Goal: Task Accomplishment & Management: Use online tool/utility

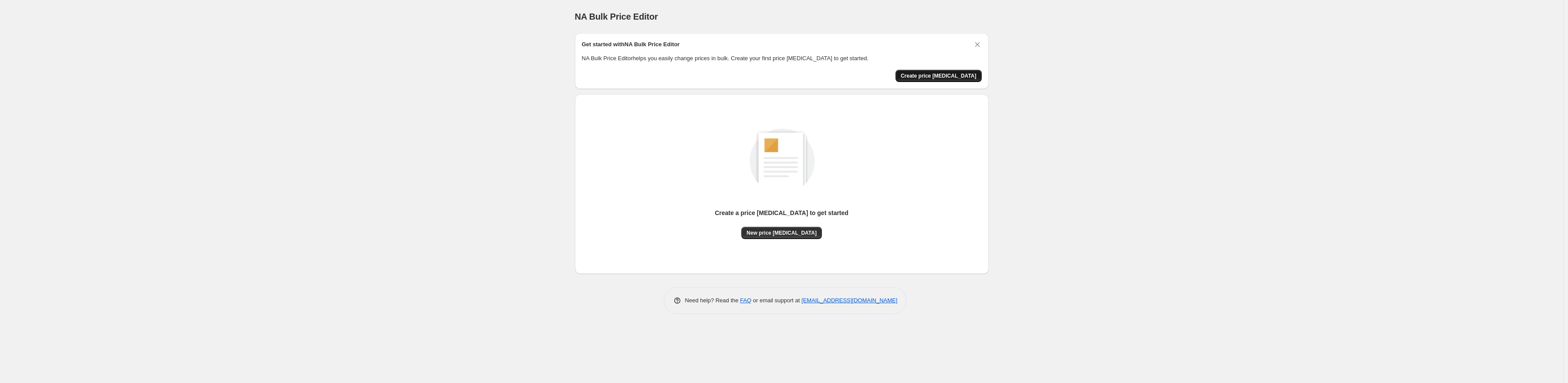
click at [930, 73] on span "Create price [MEDICAL_DATA]" at bounding box center [938, 75] width 76 height 7
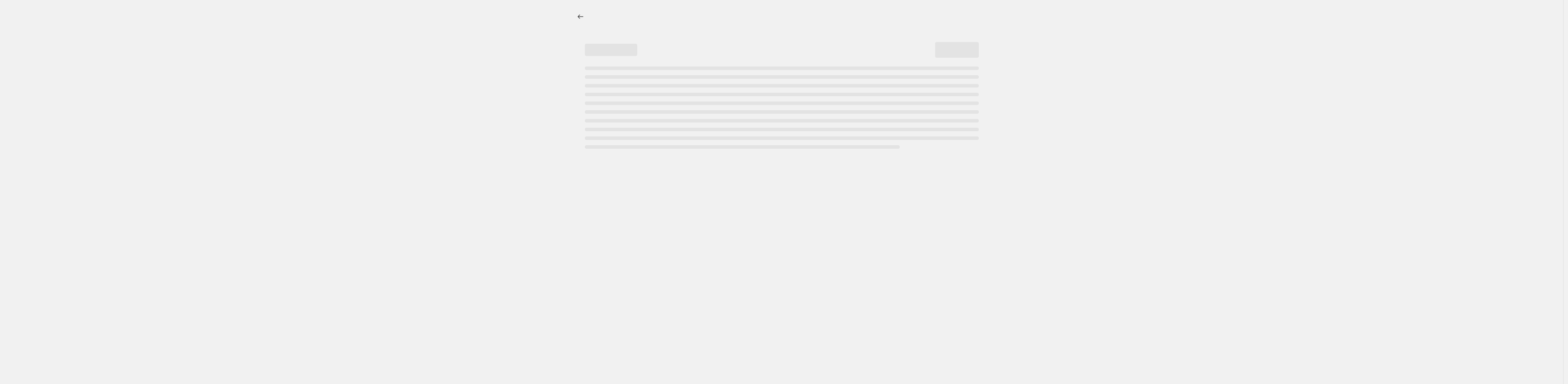
select select "percentage"
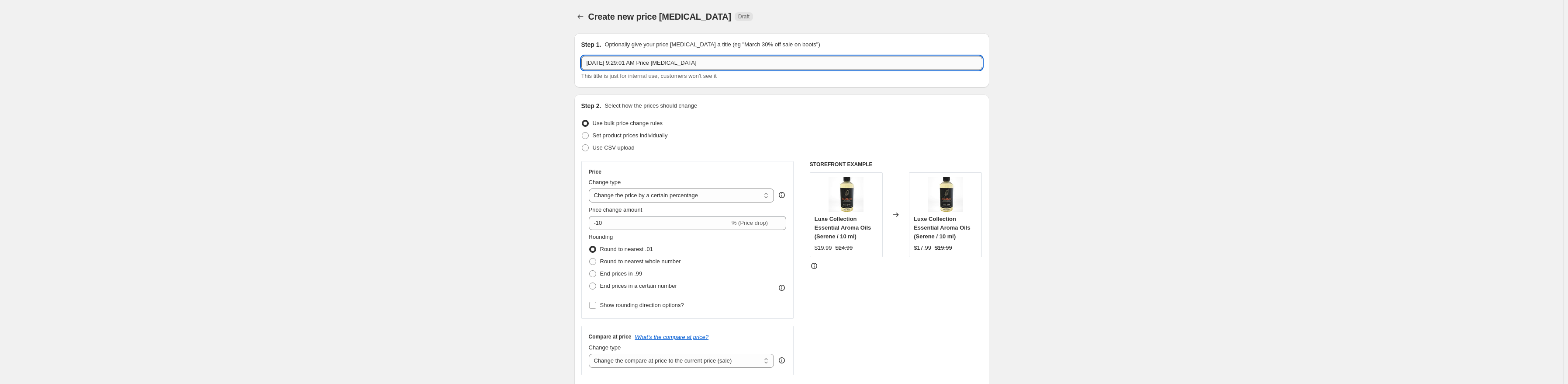
click at [718, 65] on input "[DATE] 9:29:01 AM Price [MEDICAL_DATA]" at bounding box center [781, 63] width 401 height 14
drag, startPoint x: 719, startPoint y: 63, endPoint x: 445, endPoint y: 65, distance: 274.0
click at [707, 62] on input "[DATE] 9:29:01 AM Price [MEDICAL_DATA]" at bounding box center [781, 63] width 401 height 14
paste input "ZenMeIn 5th Anniversary Promotion"
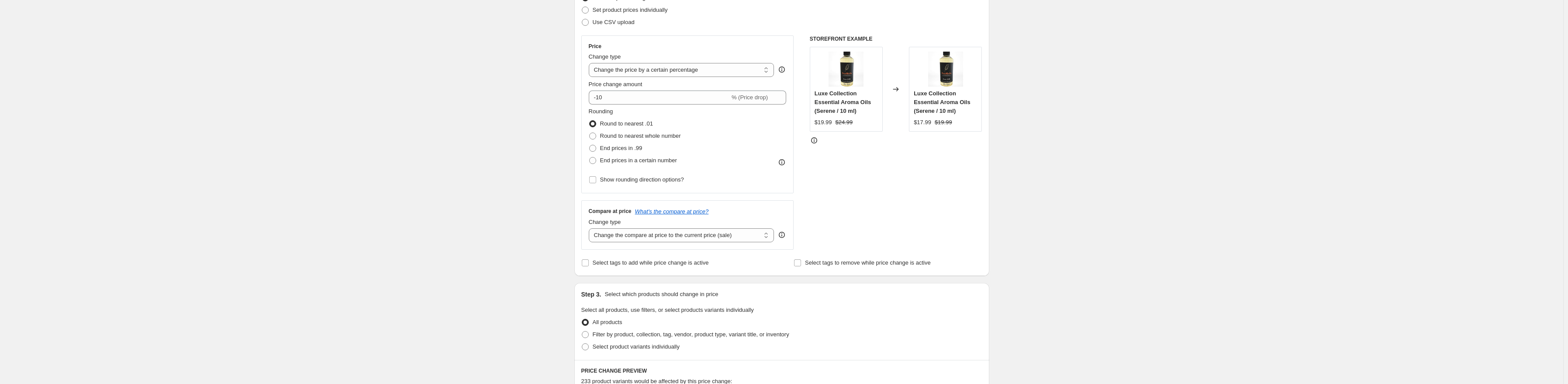
scroll to position [131, 0]
type input "ZenMeIn 5th Anniversary Promotion"
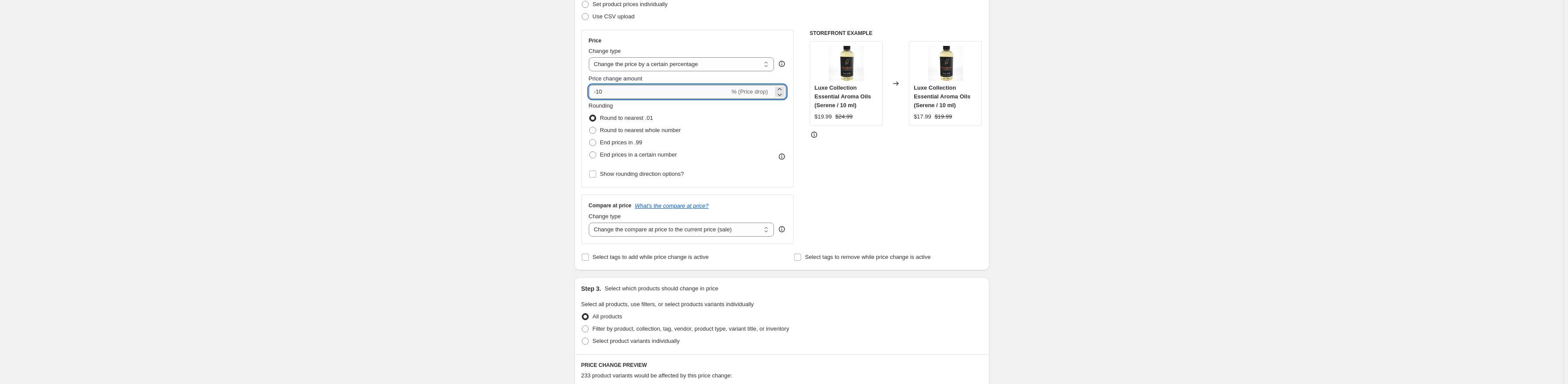
click at [680, 90] on input "-10" at bounding box center [659, 91] width 141 height 14
type input "-1"
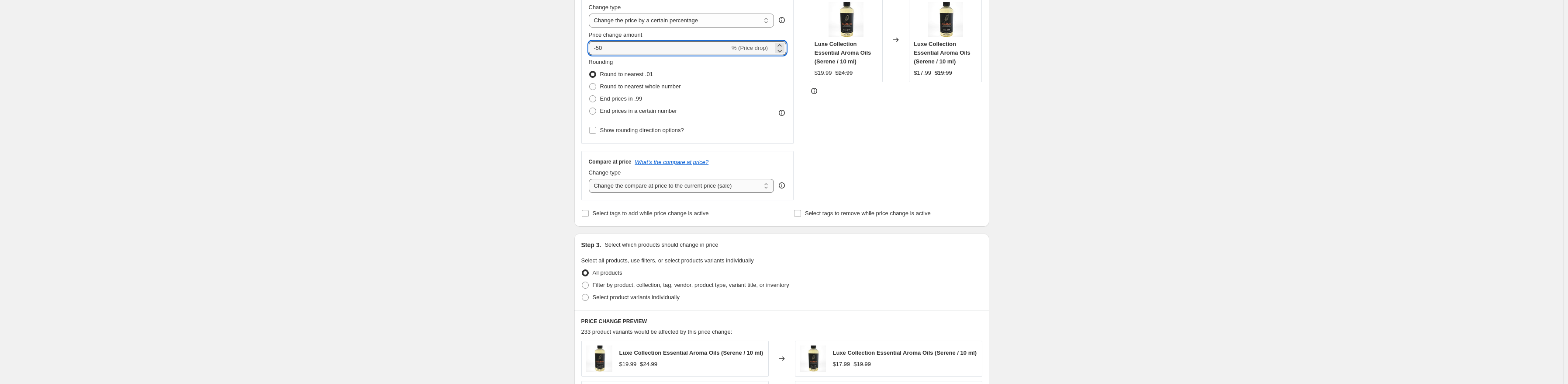
type input "-50"
click at [666, 188] on select "Change the compare at price to the current price (sale) Change the compare at p…" at bounding box center [681, 185] width 186 height 14
select select "no_change"
click at [590, 179] on select "Change the compare at price to the current price (sale) Change the compare at p…" at bounding box center [681, 185] width 186 height 14
click at [513, 200] on div "Create new price [MEDICAL_DATA]. This page is ready Create new price [MEDICAL_D…" at bounding box center [781, 268] width 1563 height 885
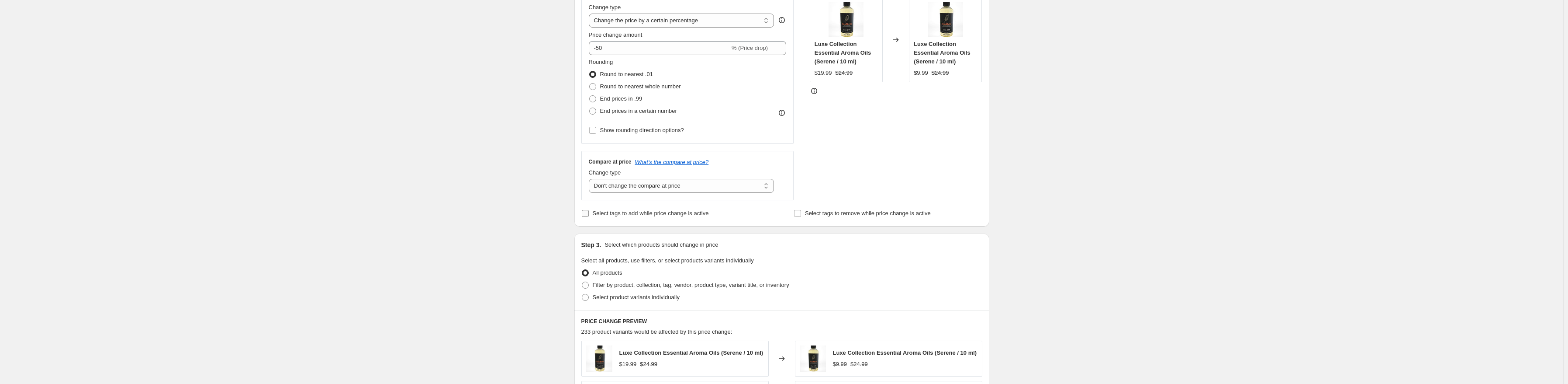
click at [585, 214] on input "Select tags to add while price change is active" at bounding box center [585, 213] width 7 height 7
checkbox input "true"
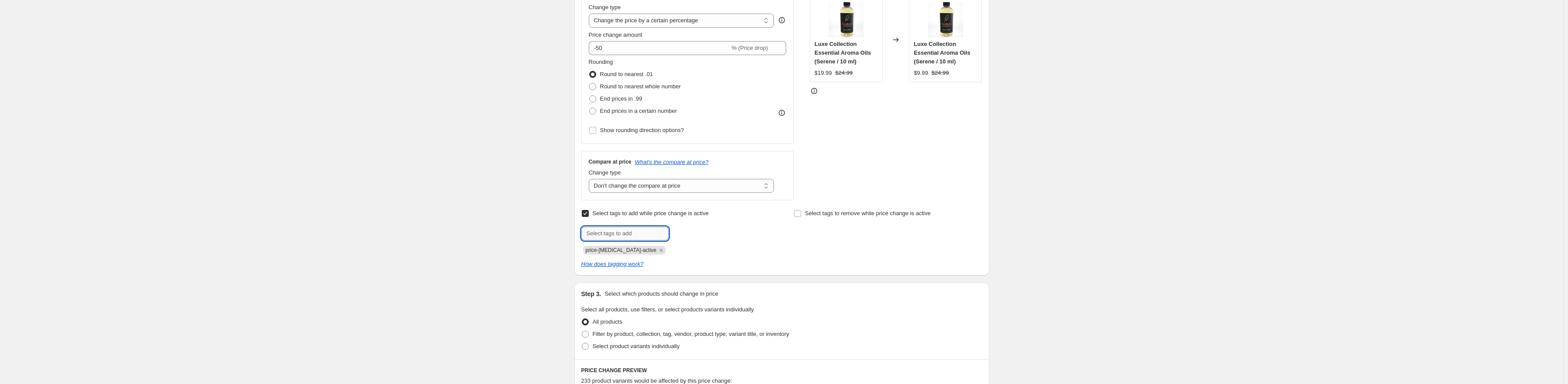
click at [642, 233] on input "text" at bounding box center [625, 233] width 87 height 14
paste input "Anniversary Sale"
type input "Anniversary Sale"
click at [704, 234] on span "Anniversary ..." at bounding box center [706, 232] width 36 height 6
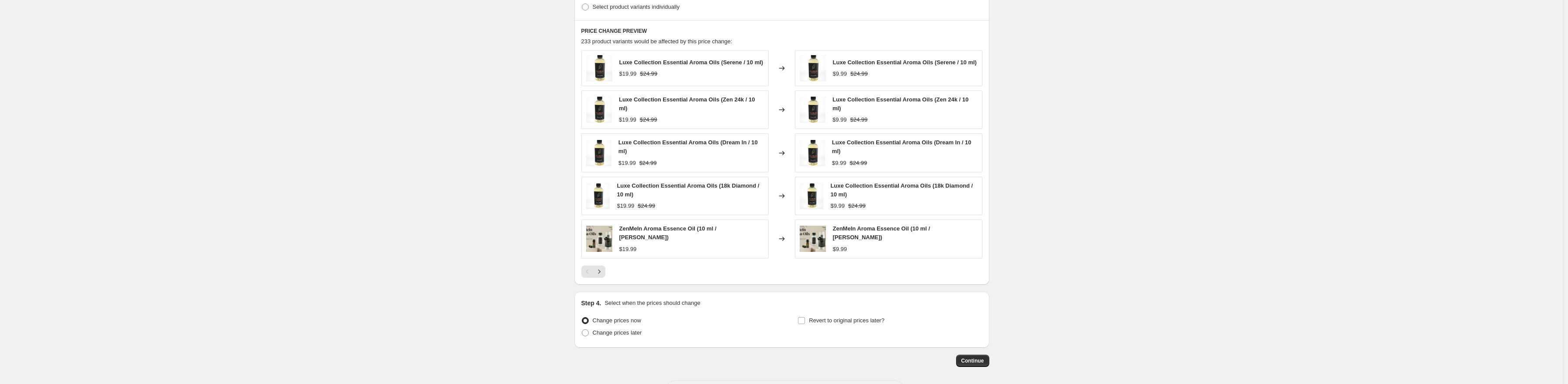
scroll to position [524, 0]
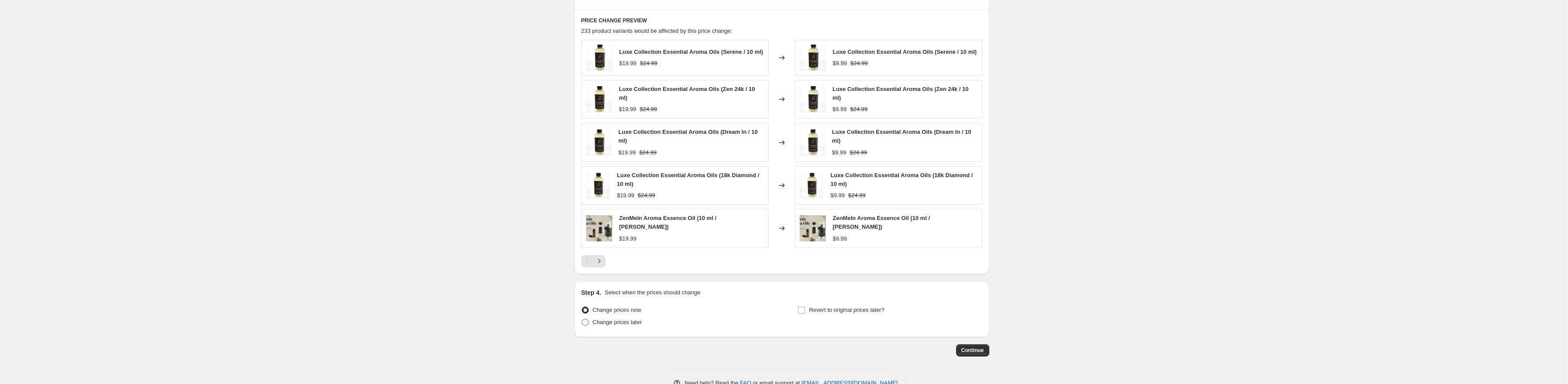
click at [608, 319] on span "Change prices later" at bounding box center [618, 322] width 50 height 7
click at [582, 319] on input "Change prices later" at bounding box center [582, 319] width 1 height 1
radio input "true"
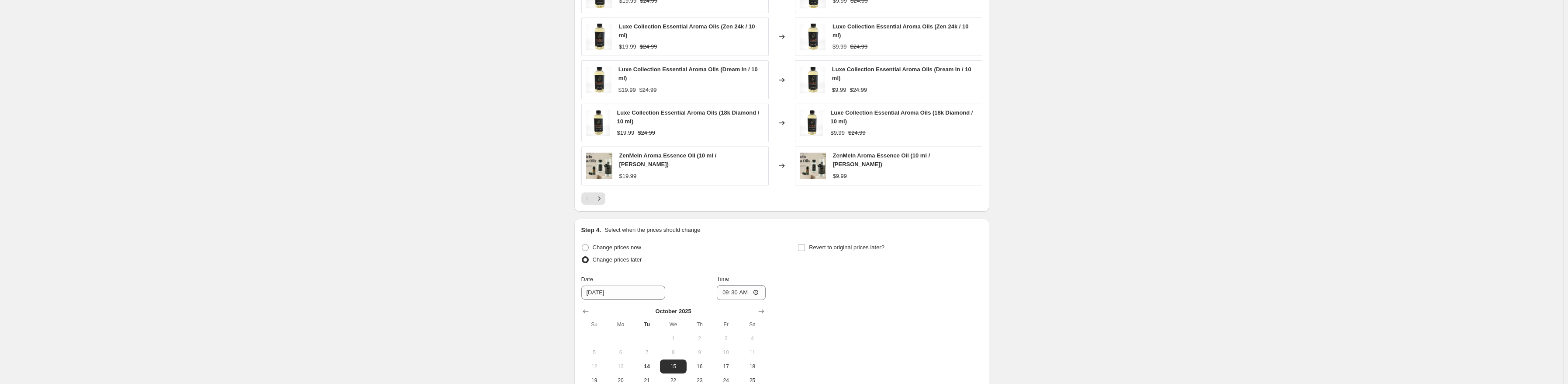
scroll to position [612, 0]
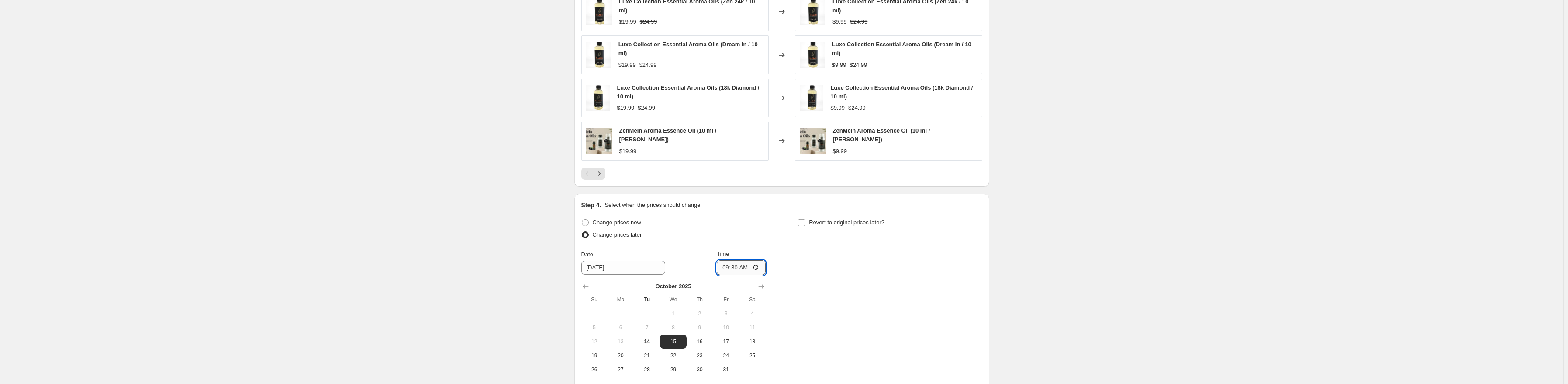
click at [723, 260] on input "09:30" at bounding box center [741, 267] width 49 height 15
type input "00:00"
click at [820, 271] on div "Change prices now Change prices later Date [DATE] Time 00:00 [DATE] Su Mo Tu We…" at bounding box center [781, 296] width 401 height 160
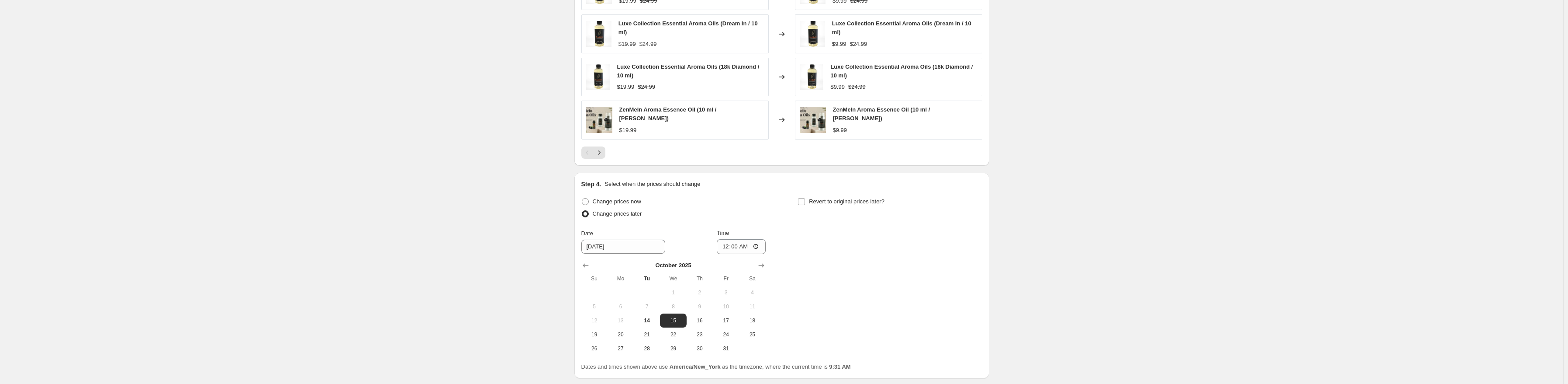
scroll to position [694, 0]
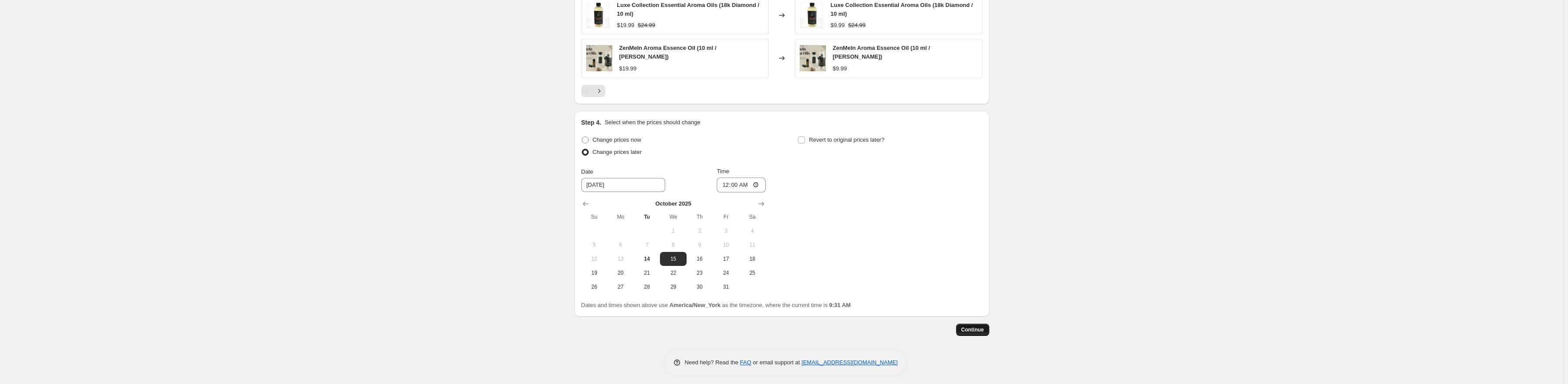
click at [972, 326] on span "Continue" at bounding box center [973, 329] width 23 height 7
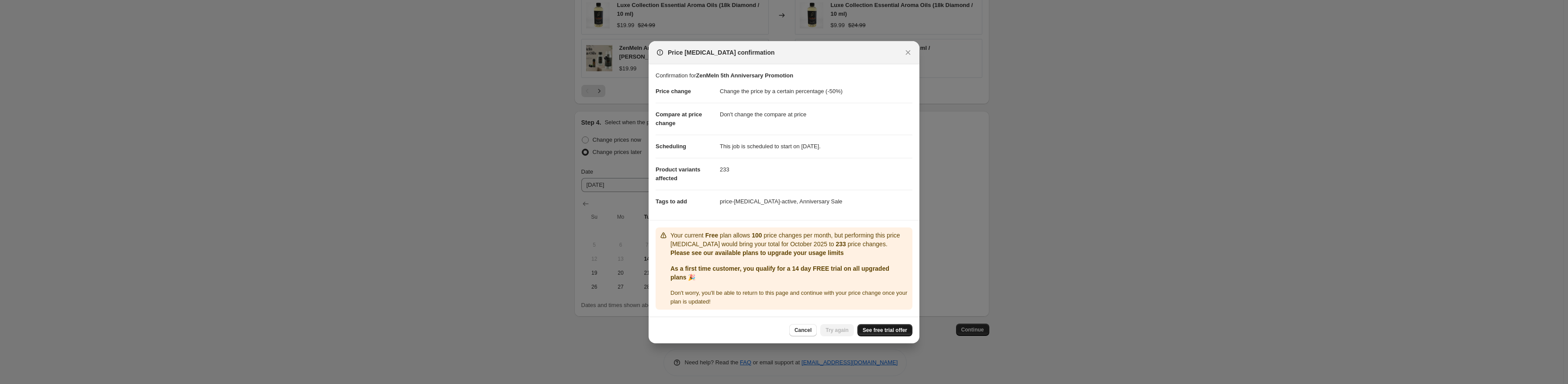
click at [877, 329] on span "See free trial offer" at bounding box center [885, 330] width 44 height 7
